Goal: Task Accomplishment & Management: Complete application form

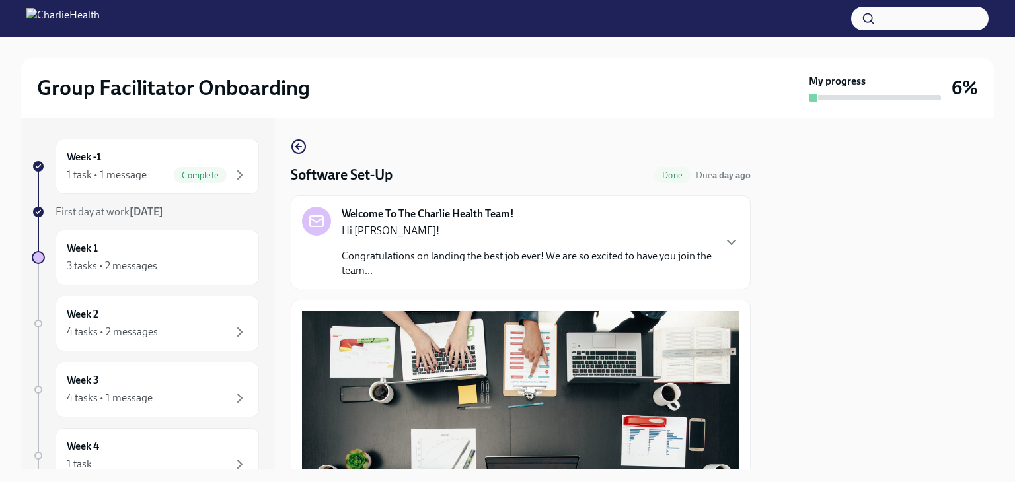
scroll to position [443, 0]
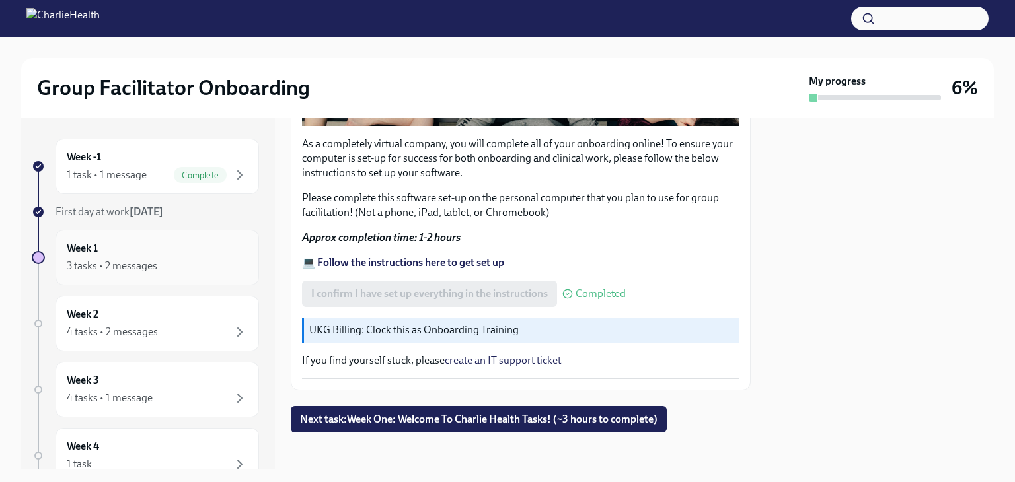
click at [190, 253] on div "Week 1 3 tasks • 2 messages" at bounding box center [157, 257] width 181 height 33
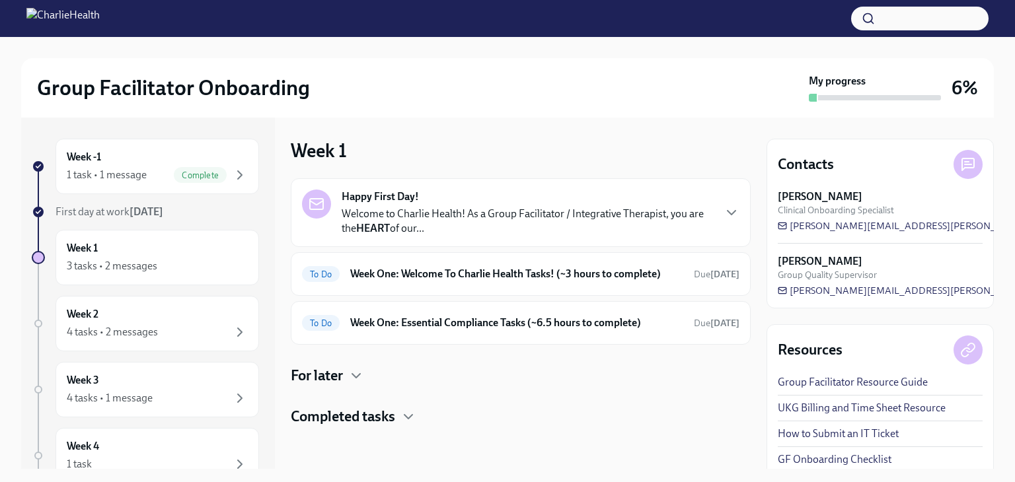
click at [651, 429] on div at bounding box center [521, 448] width 460 height 42
click at [349, 385] on div "Happy First Day! Welcome to Charlie Health! As a Group Facilitator / Integrativ…" at bounding box center [521, 302] width 460 height 248
click at [350, 373] on icon "button" at bounding box center [356, 376] width 16 height 16
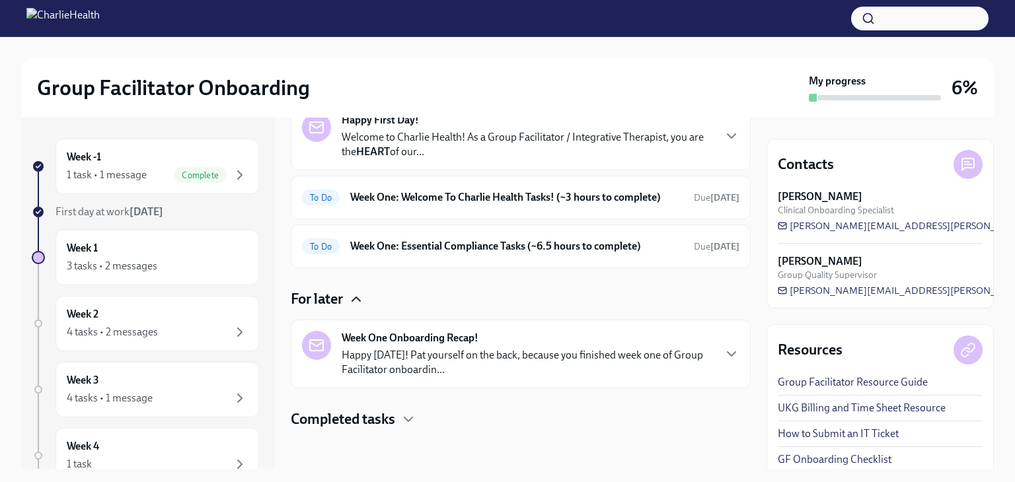
scroll to position [78, 0]
click at [352, 288] on div "For later" at bounding box center [521, 298] width 460 height 20
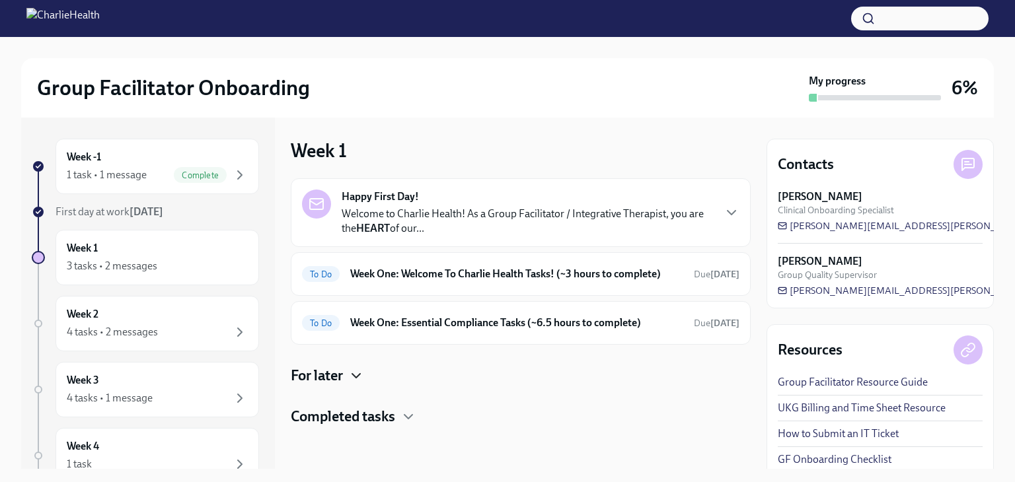
click at [372, 413] on h4 "Completed tasks" at bounding box center [343, 417] width 104 height 20
click at [402, 267] on h6 "Week One: Welcome To Charlie Health Tasks! (~3 hours to complete)" at bounding box center [516, 274] width 333 height 15
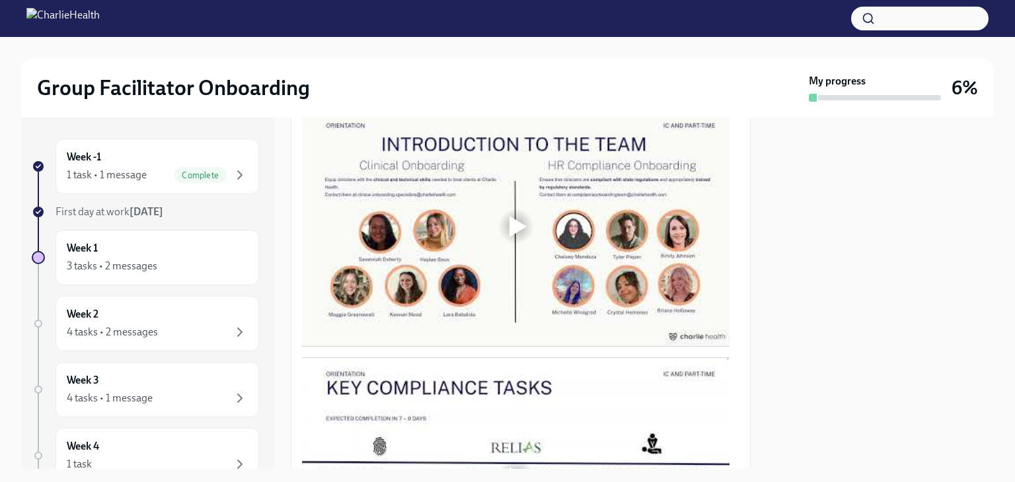
scroll to position [727, 0]
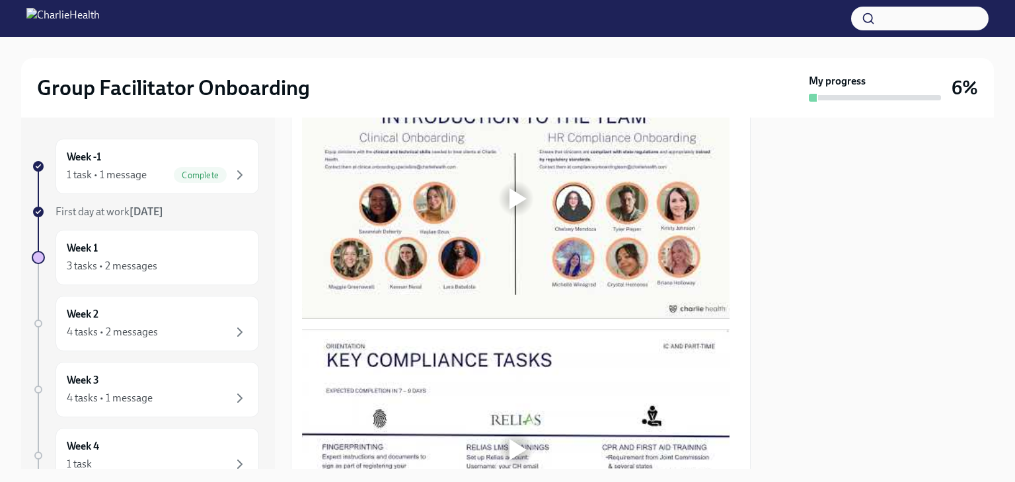
click at [523, 188] on div at bounding box center [517, 198] width 17 height 21
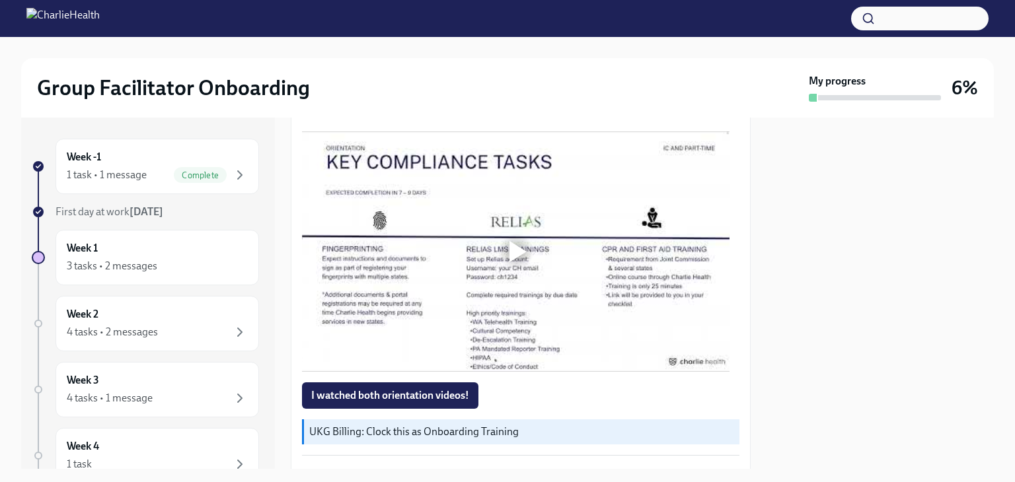
scroll to position [859, 0]
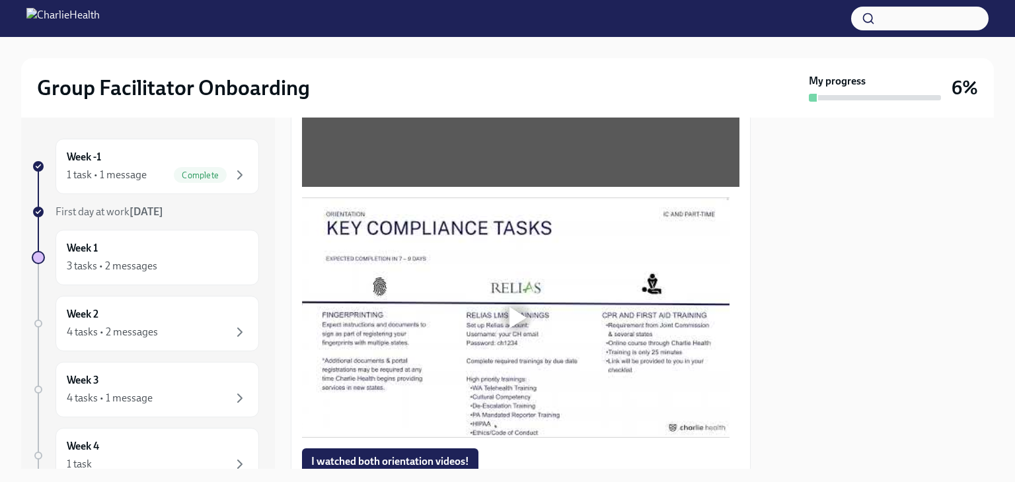
click at [515, 307] on div at bounding box center [517, 317] width 17 height 21
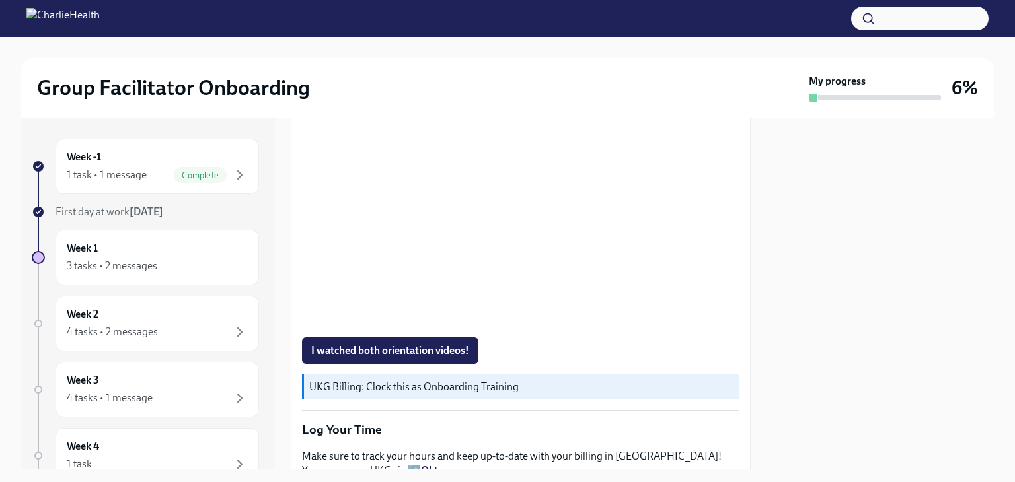
scroll to position [975, 0]
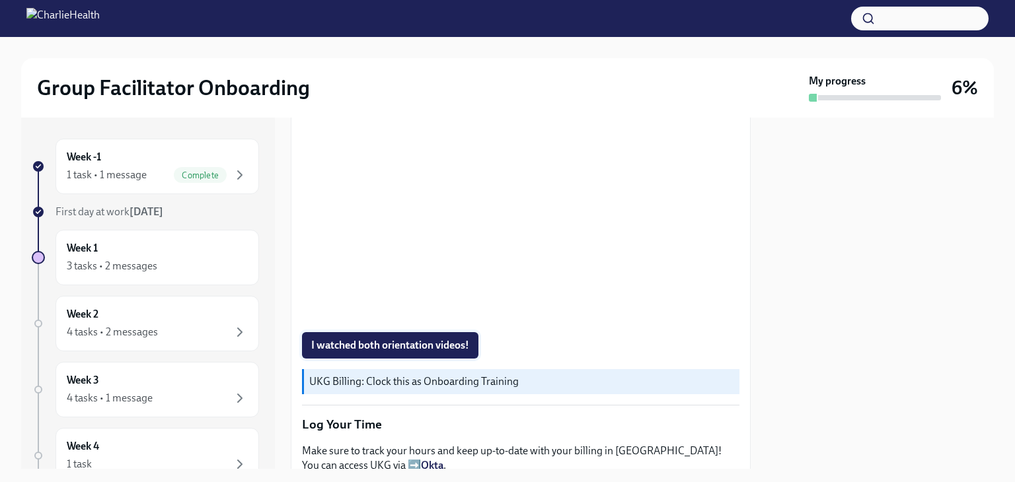
click at [392, 339] on span "I watched both orientation videos!" at bounding box center [390, 345] width 158 height 13
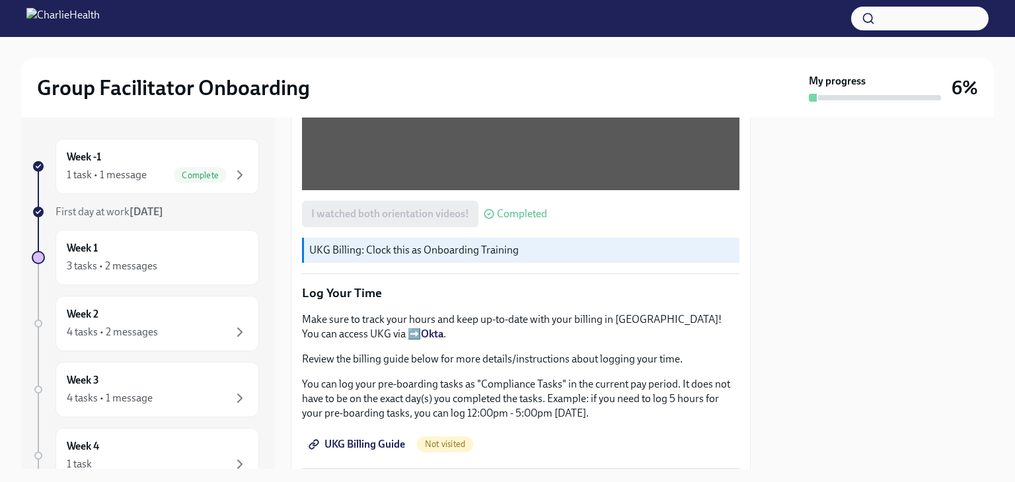
scroll to position [1107, 0]
click at [381, 439] on span "UKG Billing Guide" at bounding box center [358, 443] width 94 height 13
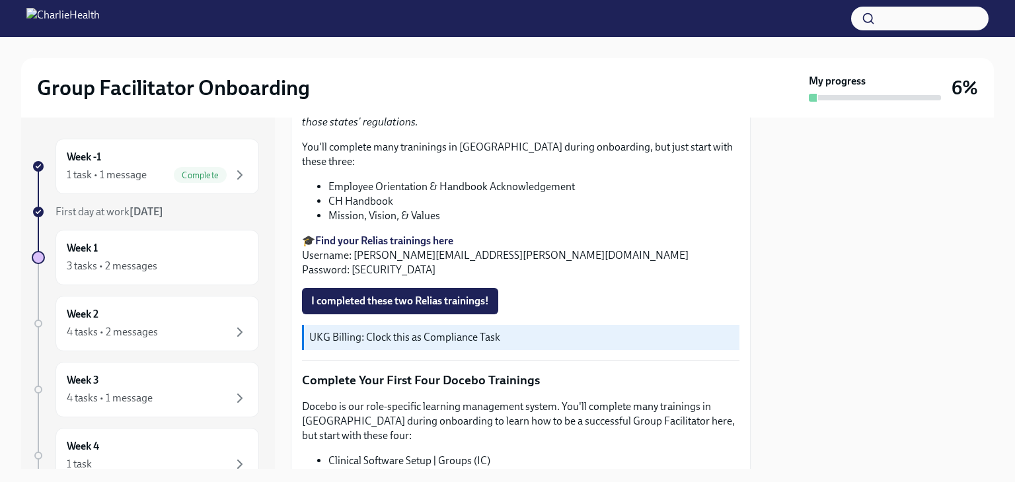
scroll to position [1504, 0]
